Goal: Transaction & Acquisition: Download file/media

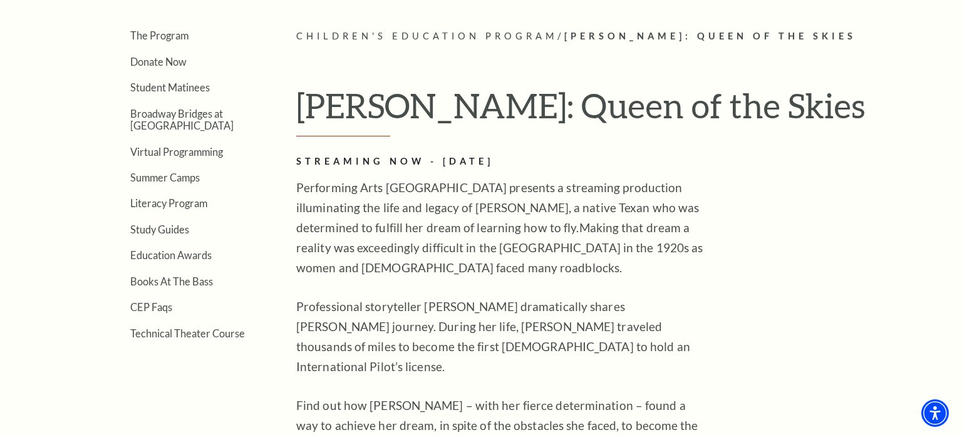
scroll to position [324, 0]
click at [181, 202] on link "Literacy Program" at bounding box center [168, 204] width 77 height 12
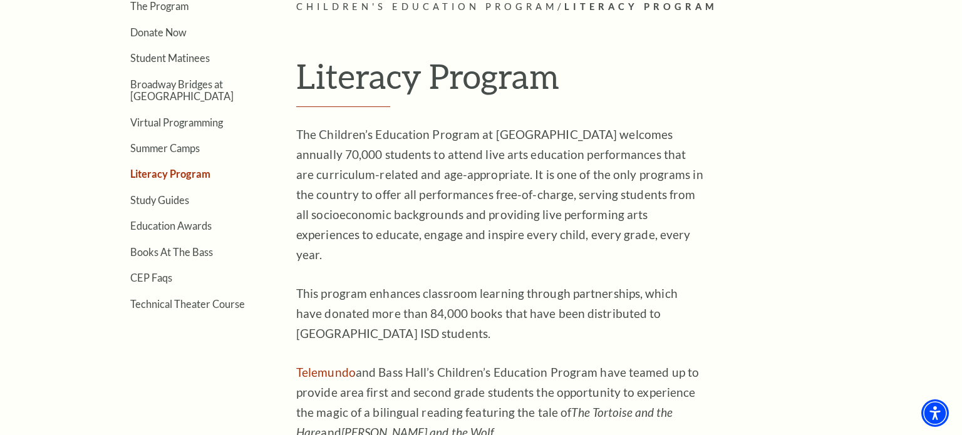
scroll to position [353, 0]
click at [173, 195] on link "Study Guides" at bounding box center [159, 201] width 59 height 12
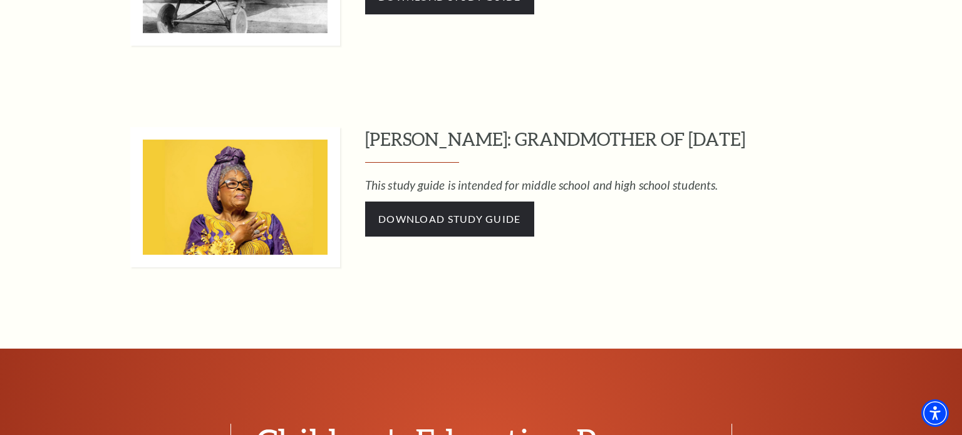
scroll to position [2468, 0]
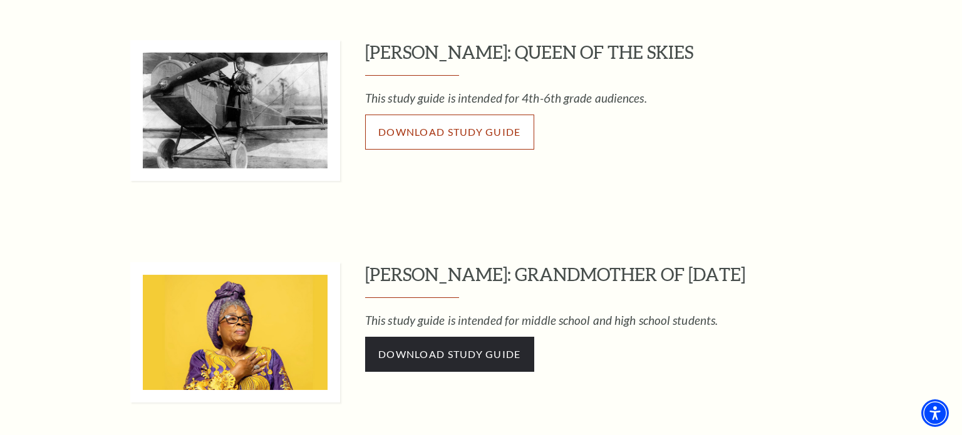
click at [435, 129] on span "Download Study Guide" at bounding box center [449, 132] width 143 height 12
